Goal: Task Accomplishment & Management: Manage account settings

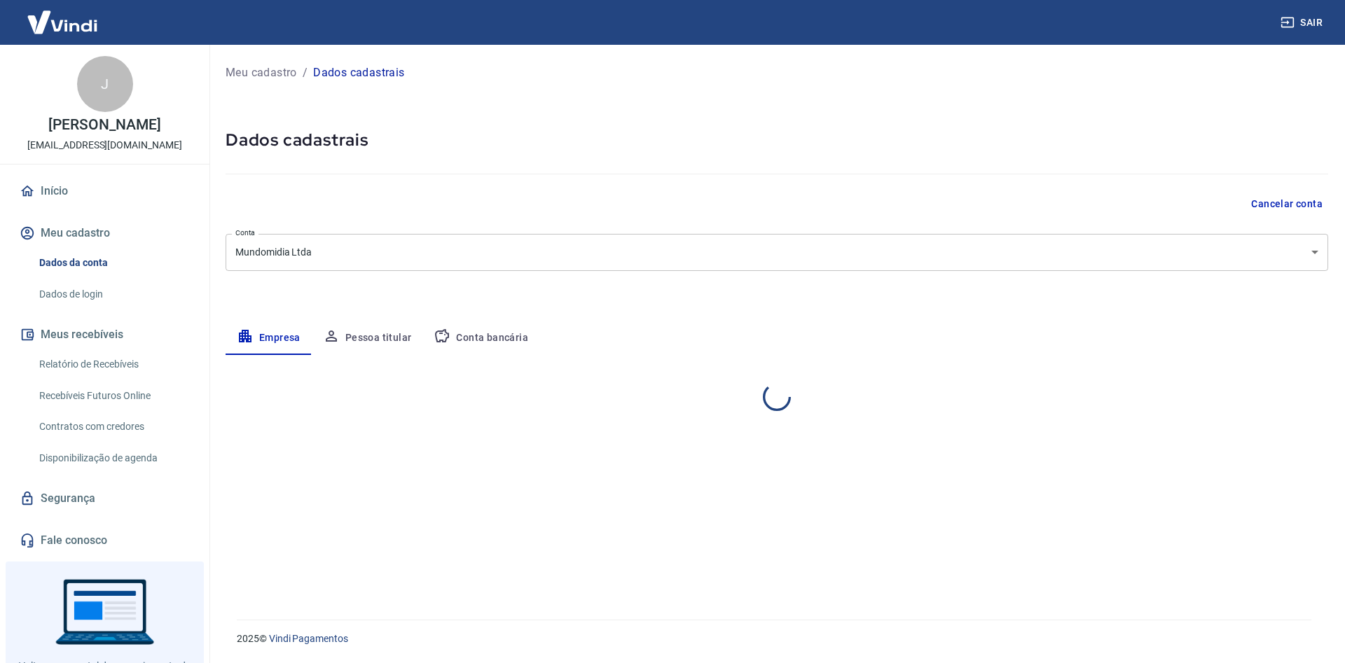
select select "MG"
select select "business"
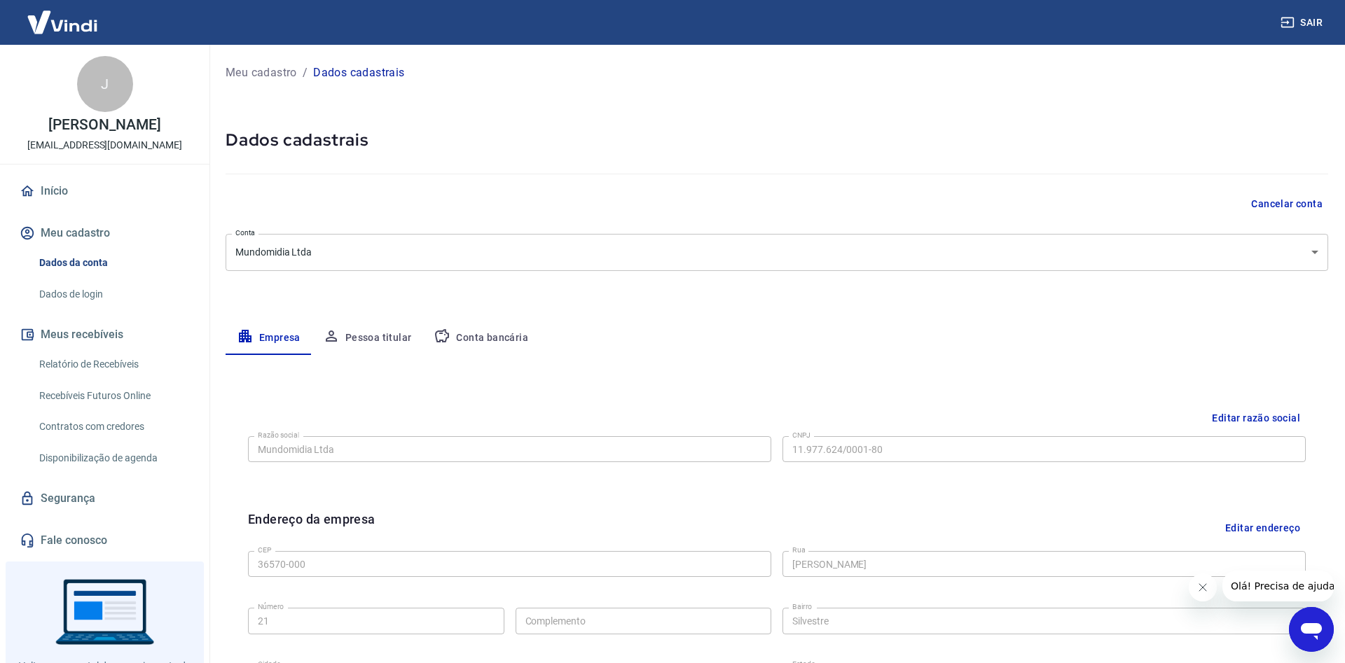
click at [76, 360] on link "Relatório de Recebíveis" at bounding box center [113, 364] width 159 height 29
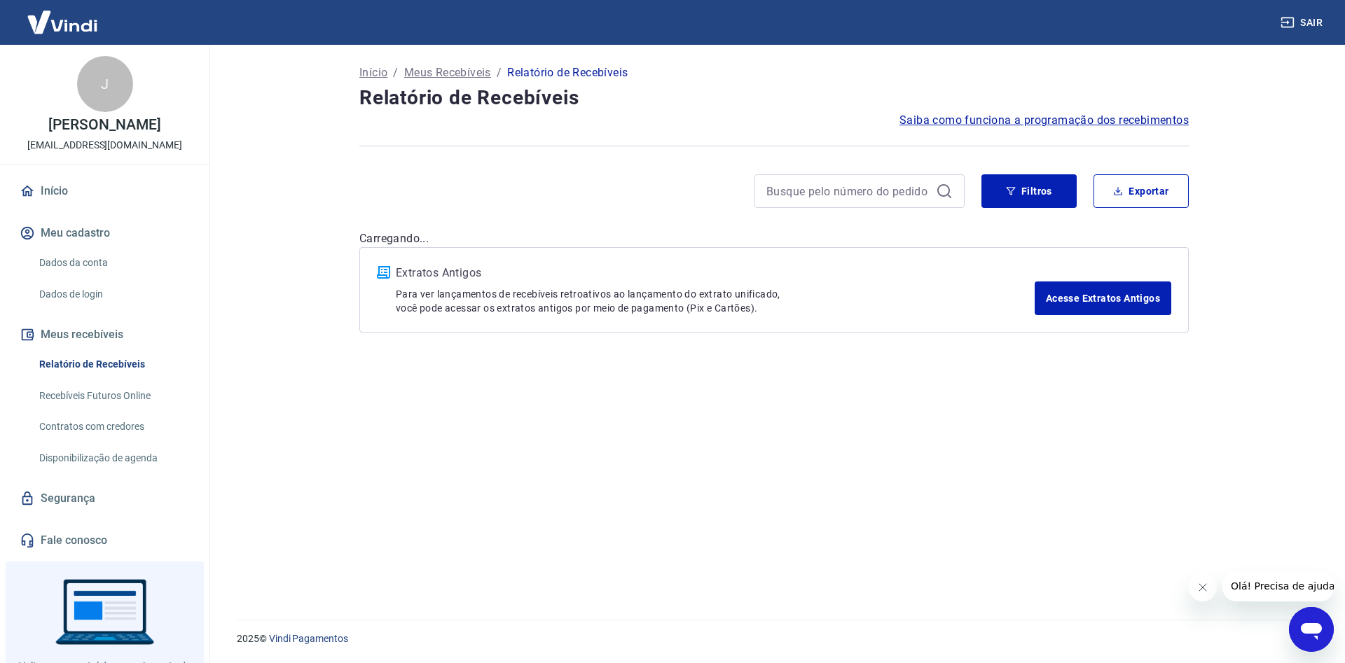
click at [78, 392] on link "Recebíveis Futuros Online" at bounding box center [113, 396] width 159 height 29
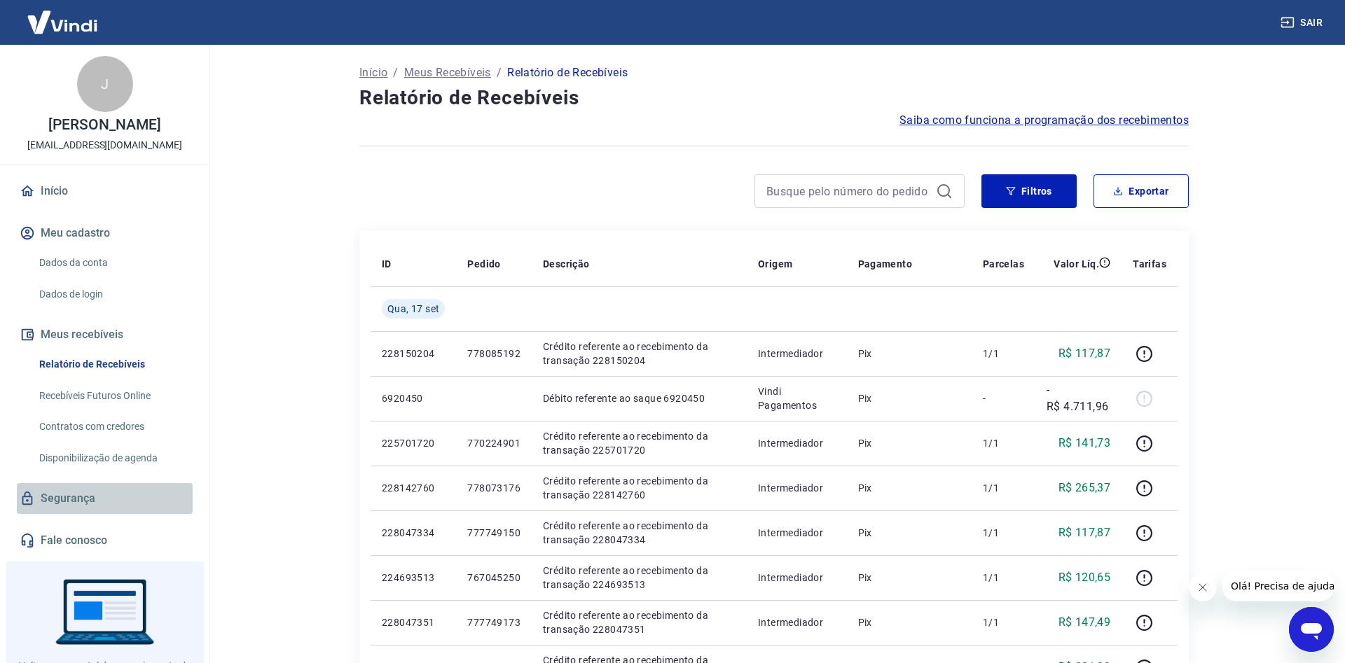
click at [73, 503] on link "Segurança" at bounding box center [105, 498] width 176 height 31
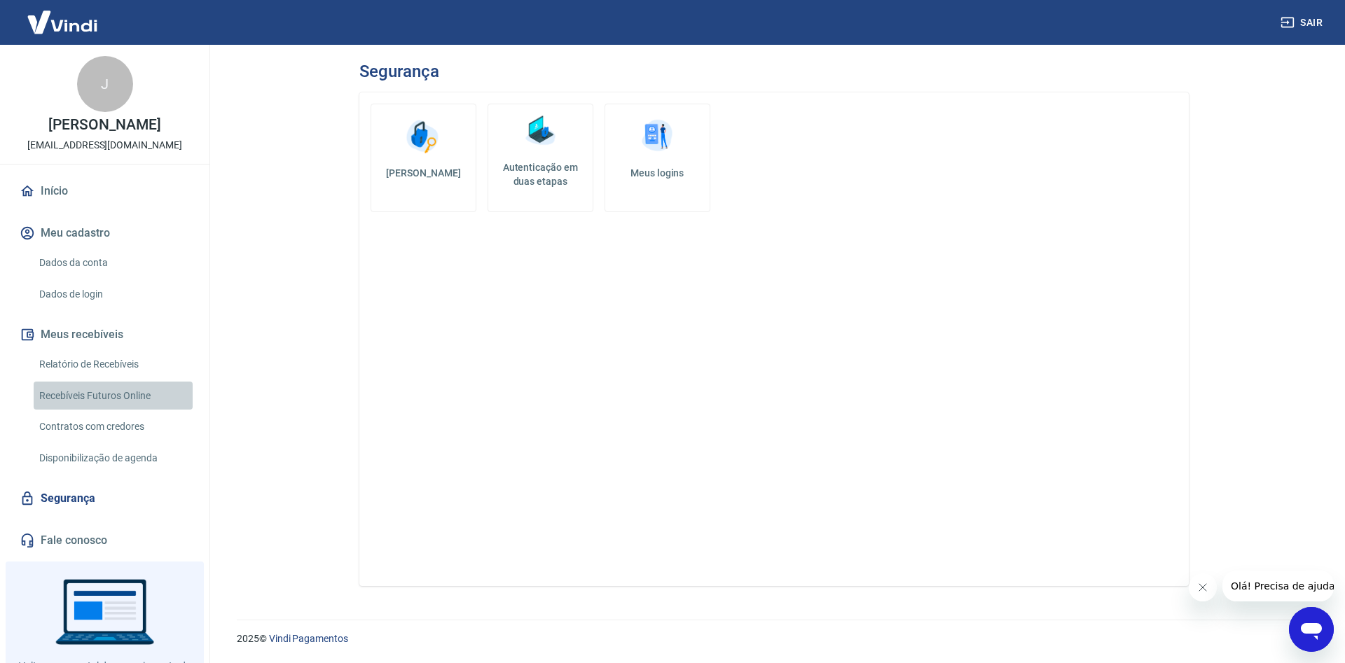
click at [110, 400] on link "Recebíveis Futuros Online" at bounding box center [113, 396] width 159 height 29
click at [132, 422] on link "Contratos com credores" at bounding box center [113, 427] width 159 height 29
